Goal: Find specific page/section: Find specific page/section

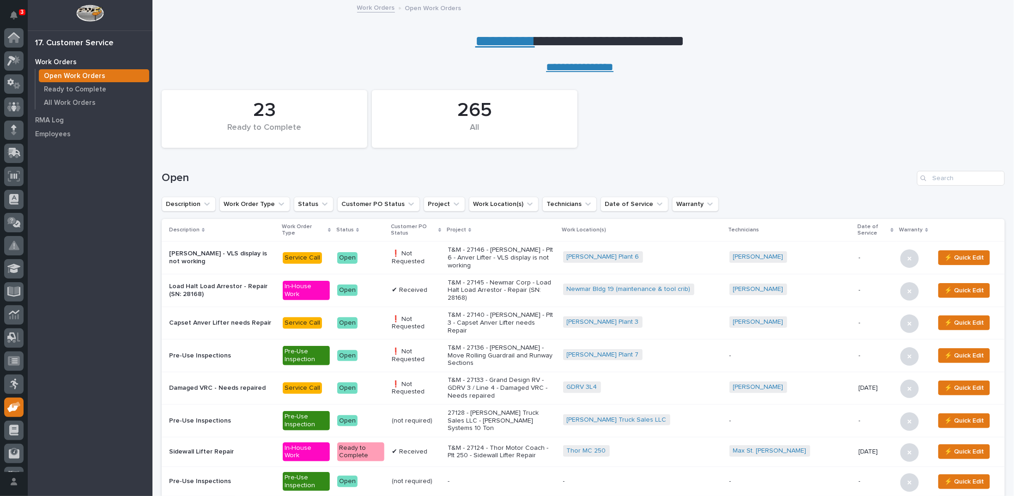
scroll to position [41, 0]
click at [494, 41] on link "**********" at bounding box center [505, 41] width 60 height 15
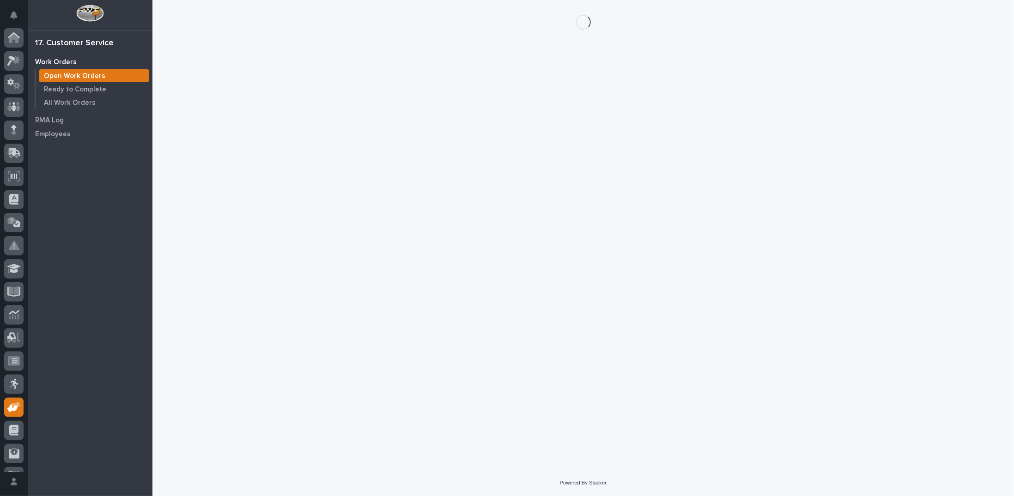
scroll to position [41, 0]
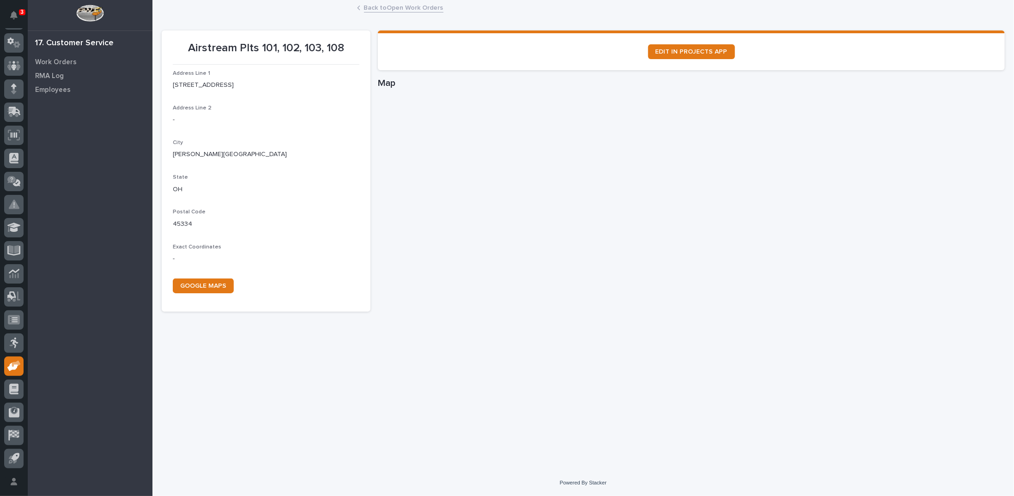
click at [407, 8] on link "Back to Open Work Orders" at bounding box center [403, 7] width 79 height 11
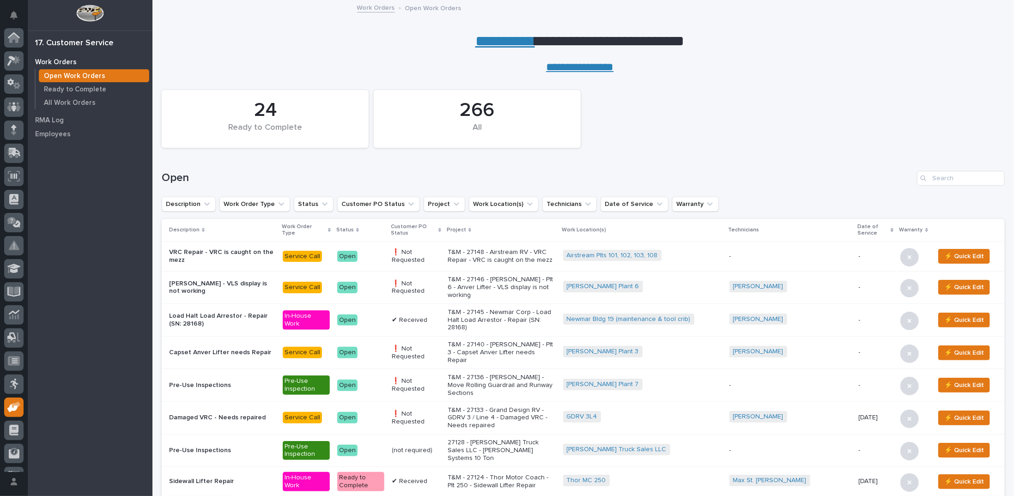
click at [413, 6] on p "Open Work Orders" at bounding box center [433, 7] width 56 height 10
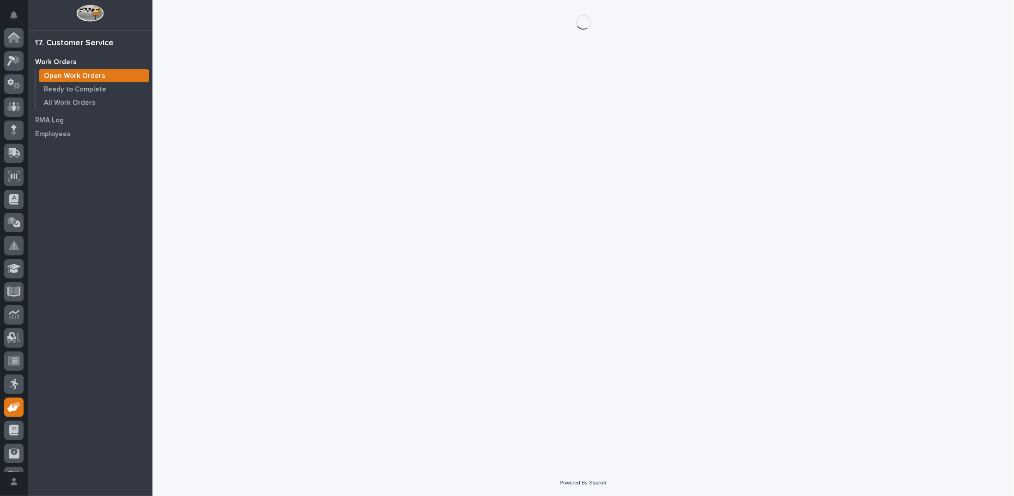
scroll to position [41, 0]
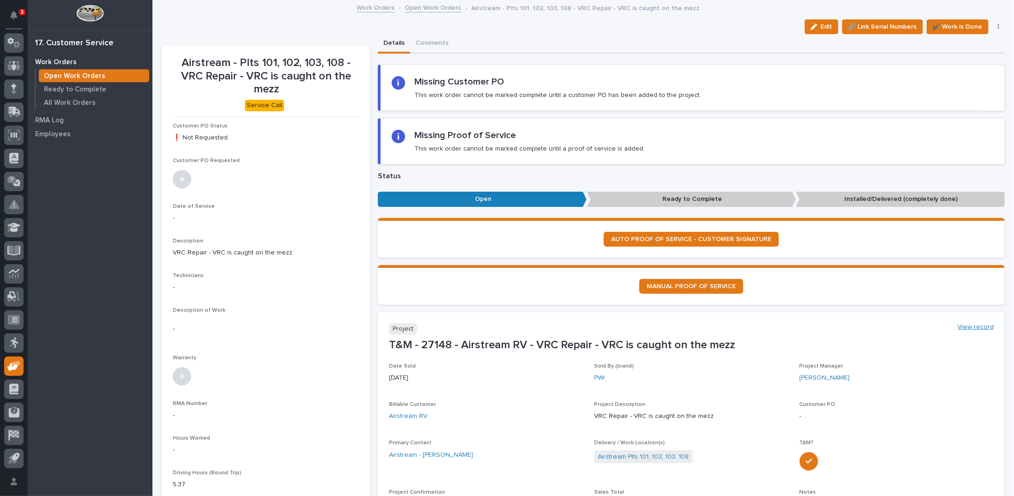
click at [980, 323] on link "View record" at bounding box center [975, 327] width 36 height 8
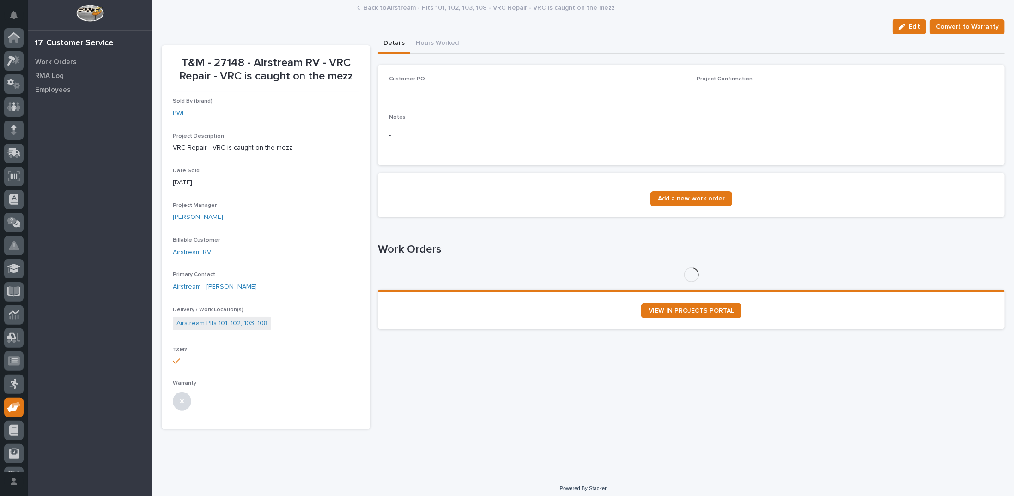
scroll to position [41, 0]
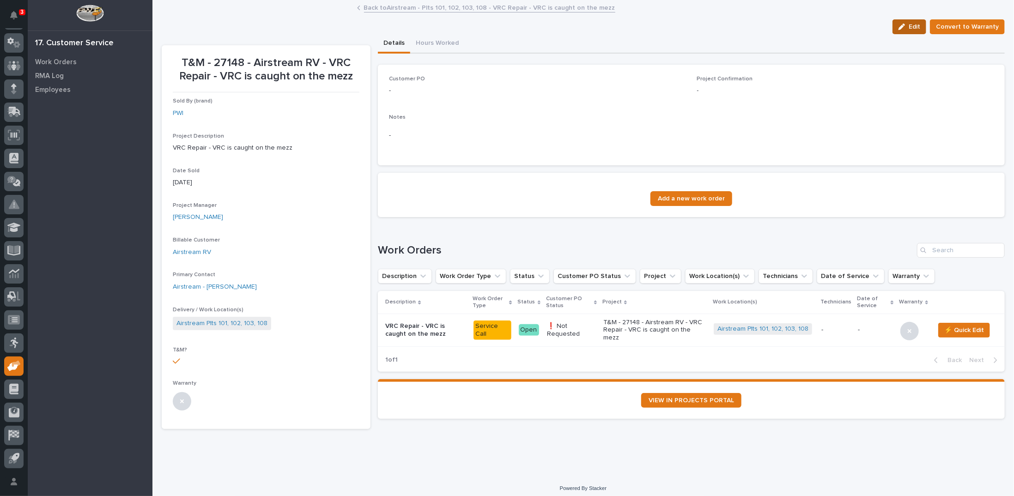
click at [903, 28] on icon "button" at bounding box center [901, 27] width 6 height 6
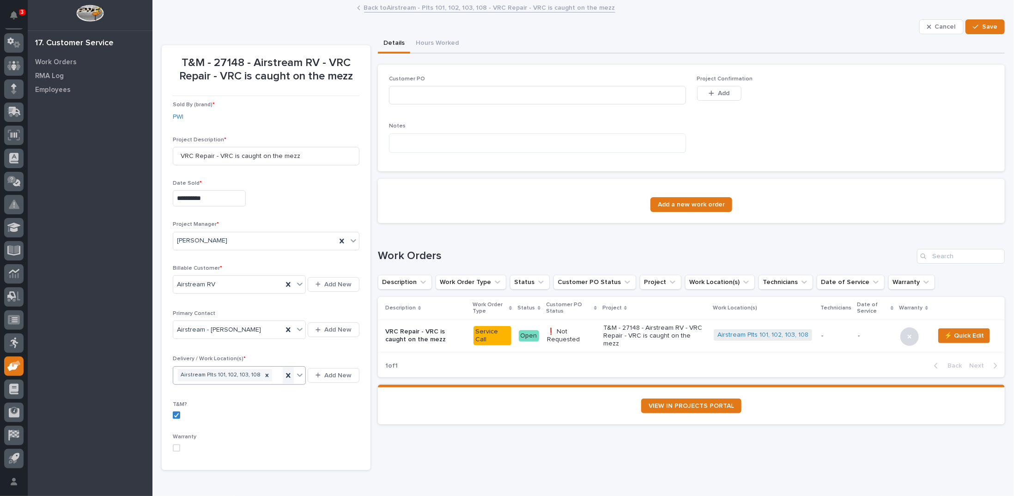
click at [285, 372] on icon at bounding box center [288, 375] width 9 height 9
type input "*****"
click at [263, 390] on div "Airstream Plant 112" at bounding box center [238, 391] width 131 height 16
click at [974, 26] on div "button" at bounding box center [977, 27] width 9 height 6
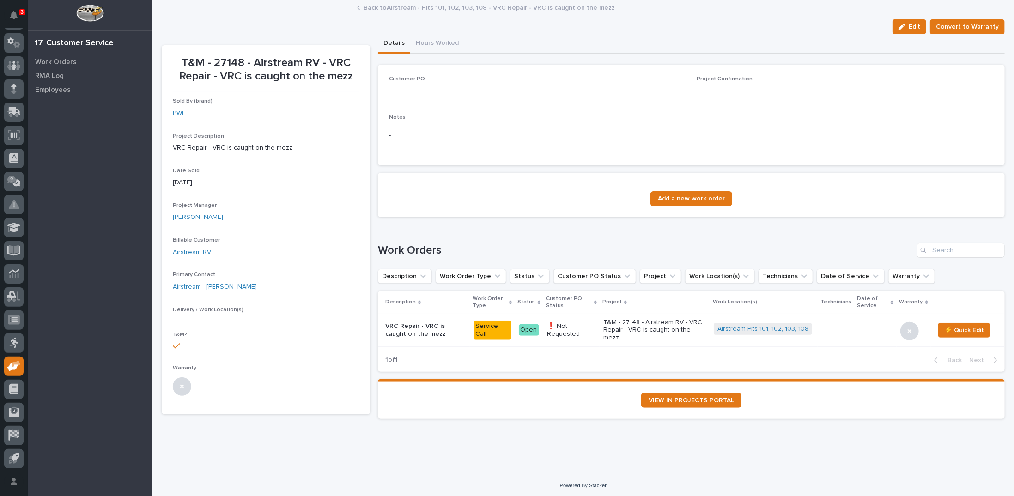
click at [409, 8] on link "Back to Airstream - Plts 101, 102, 103, 108 - VRC Repair - VRC is caught on the…" at bounding box center [489, 7] width 251 height 11
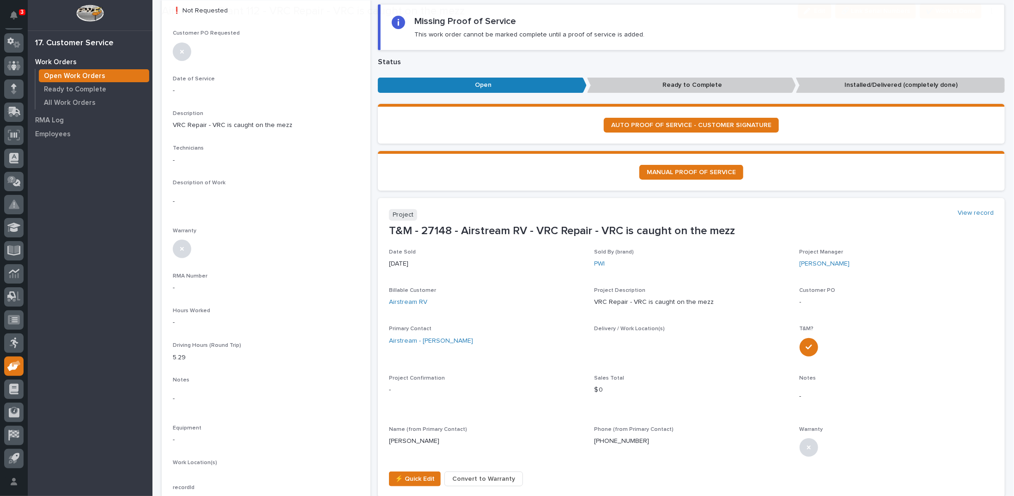
scroll to position [139, 0]
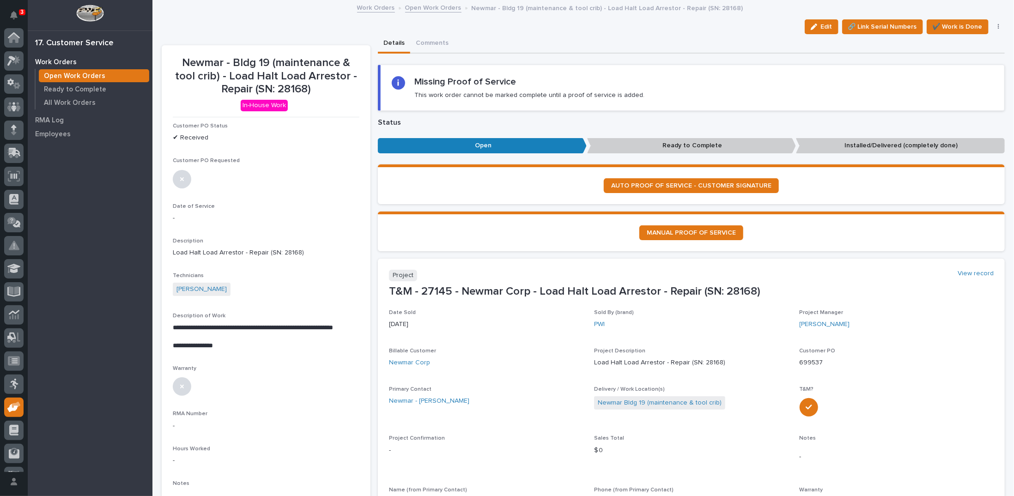
scroll to position [41, 0]
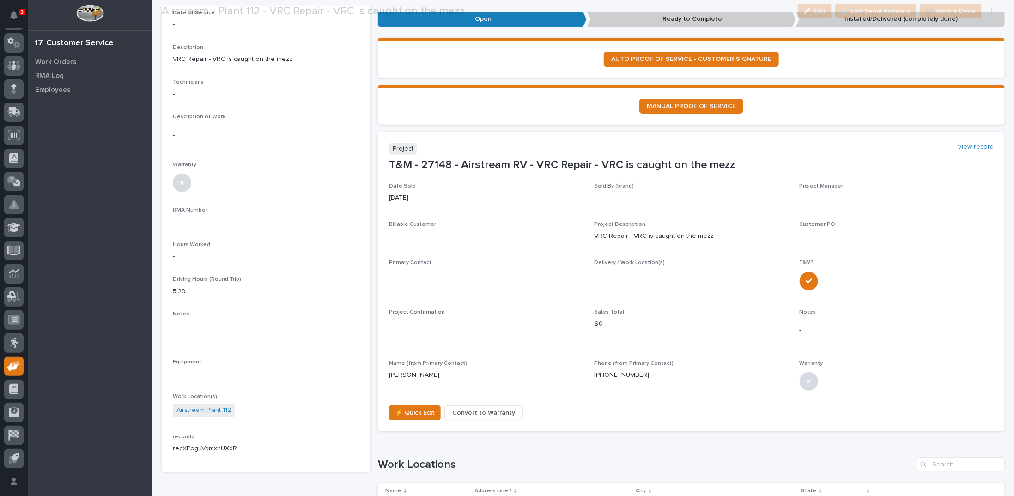
scroll to position [185, 0]
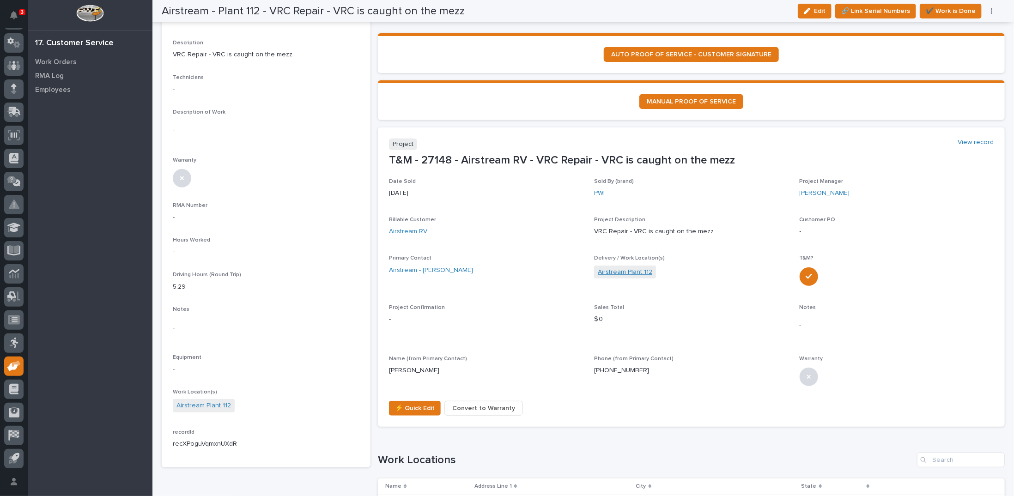
click at [615, 270] on link "Airstream Plant 112" at bounding box center [625, 272] width 55 height 10
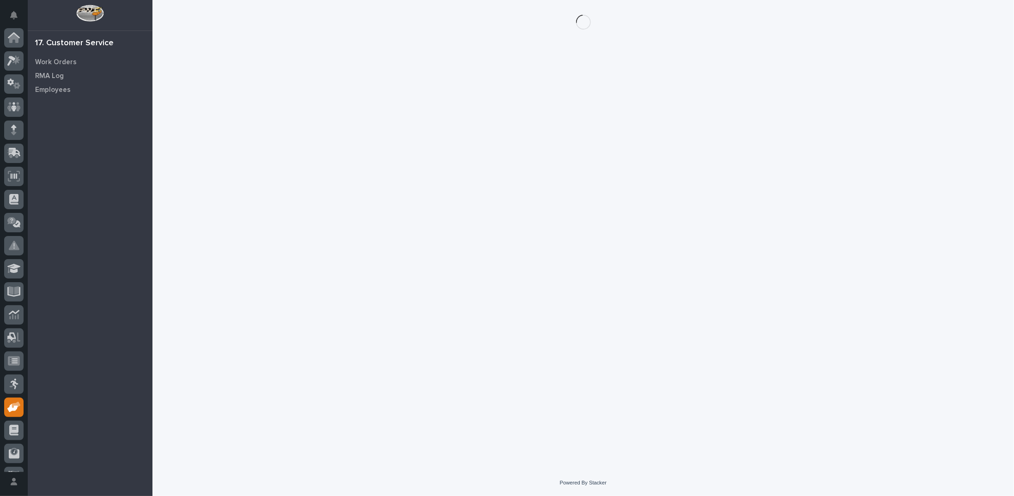
scroll to position [41, 0]
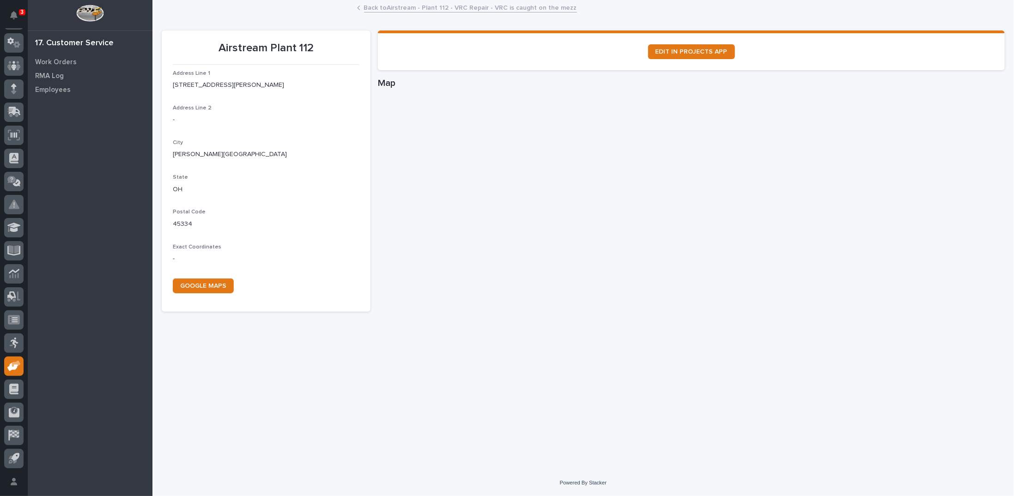
click at [517, 7] on link "Back to Airstream - Plant 112 - VRC Repair - VRC is caught on the mezz" at bounding box center [470, 7] width 213 height 11
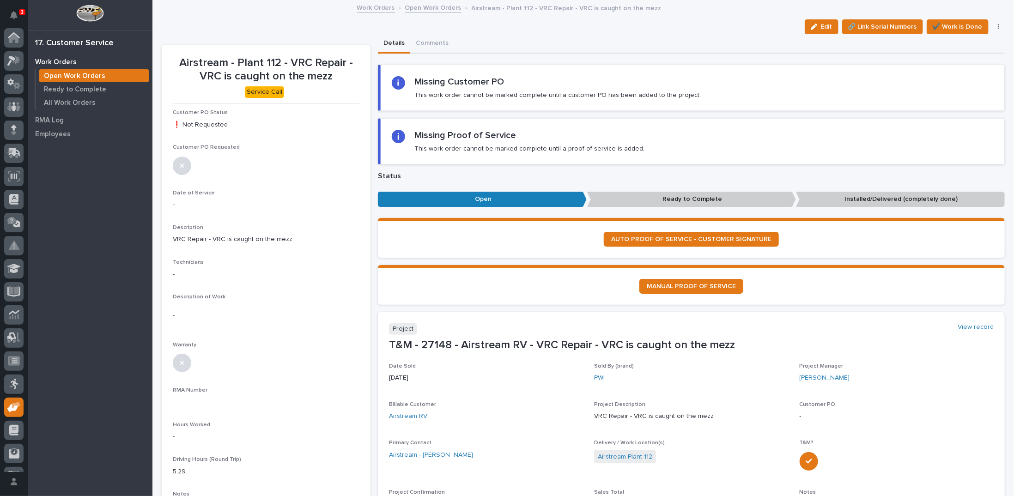
scroll to position [41, 0]
